Goal: Find specific page/section: Find specific page/section

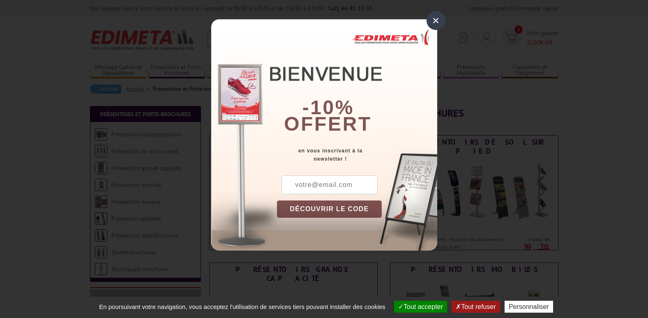
click at [435, 21] on div "×" at bounding box center [435, 20] width 19 height 19
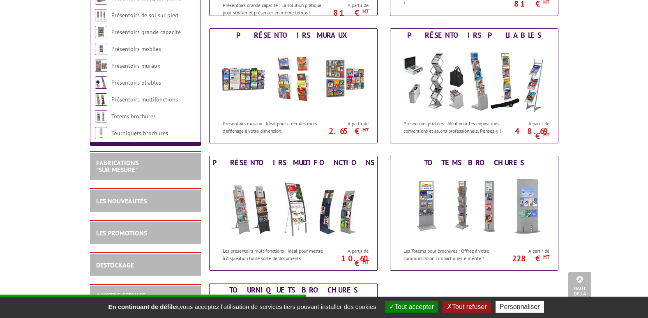
scroll to position [345, 0]
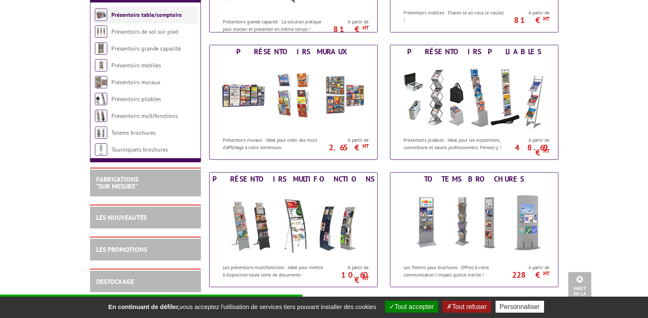
click at [159, 17] on link "Présentoirs table/comptoirs" at bounding box center [146, 14] width 70 height 7
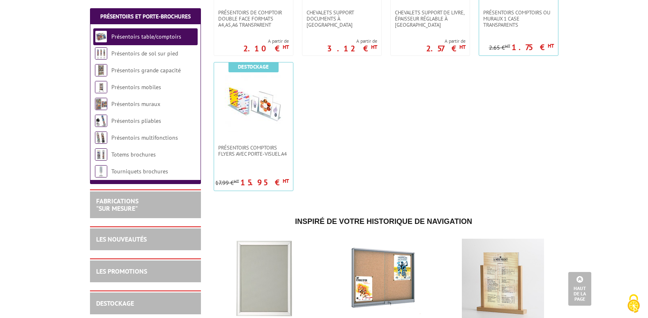
scroll to position [411, 0]
